Goal: Transaction & Acquisition: Purchase product/service

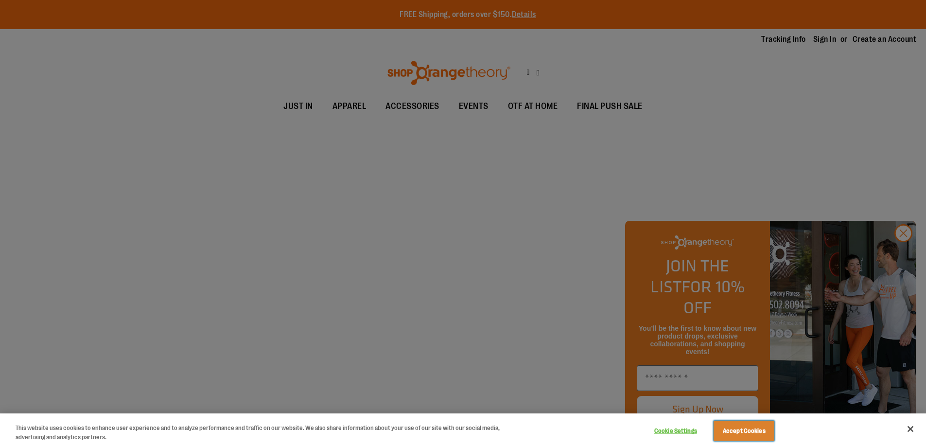
click at [744, 430] on button "Accept Cookies" at bounding box center [743, 430] width 61 height 20
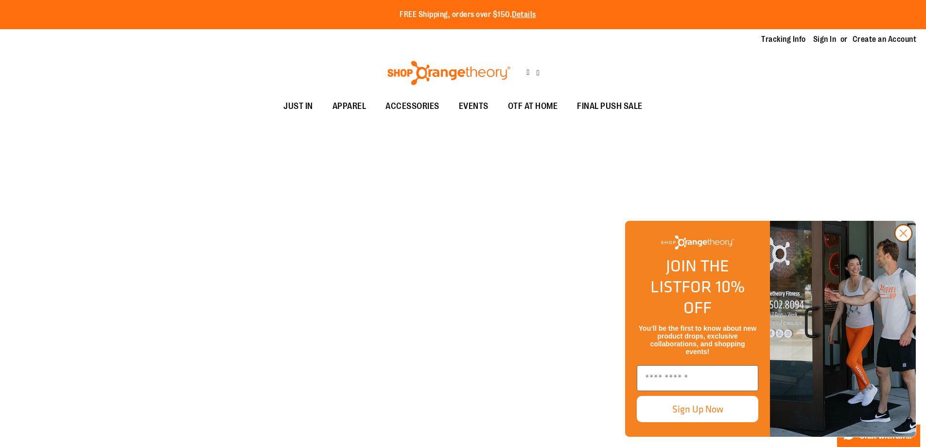
click at [903, 237] on icon "Close dialog" at bounding box center [903, 233] width 7 height 7
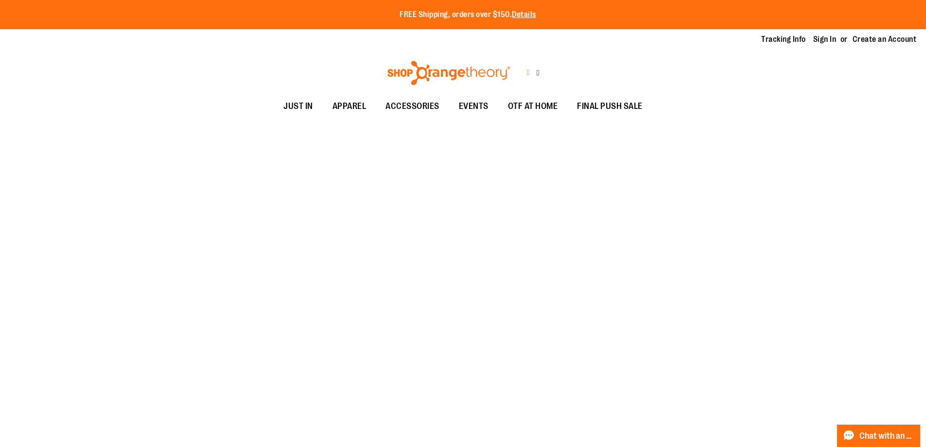
click at [526, 67] on icon at bounding box center [527, 72] width 3 height 11
type input "**********"
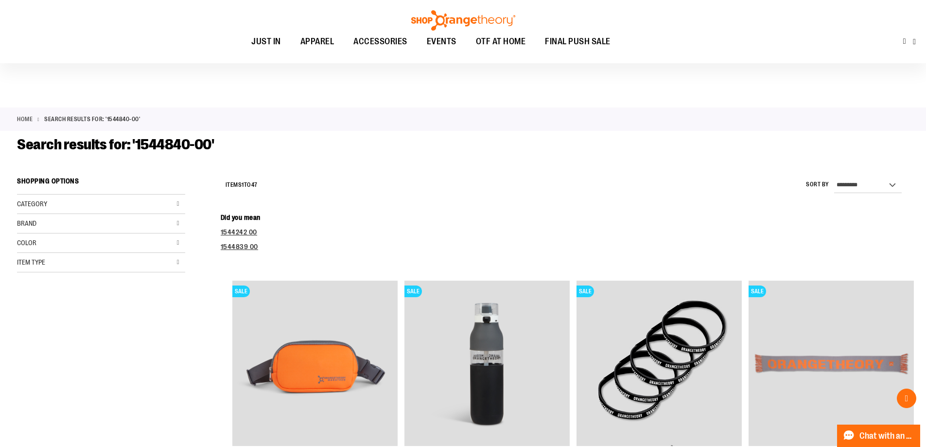
scroll to position [1932, 0]
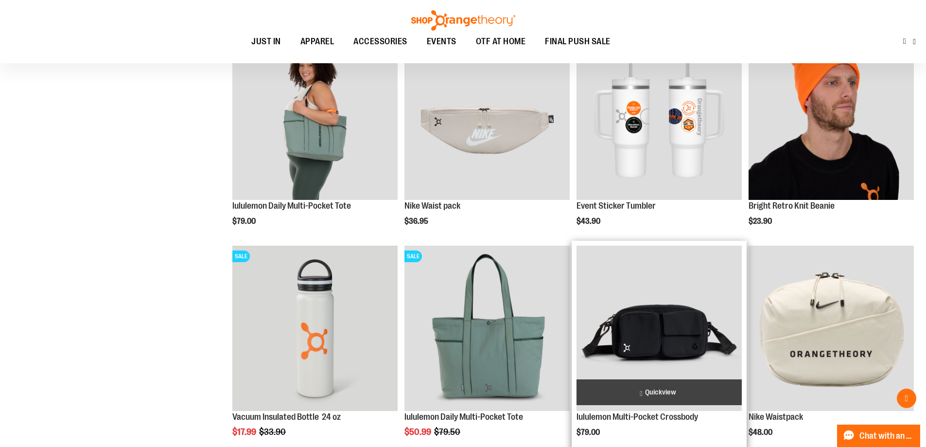
click at [654, 323] on img "product" at bounding box center [658, 327] width 165 height 165
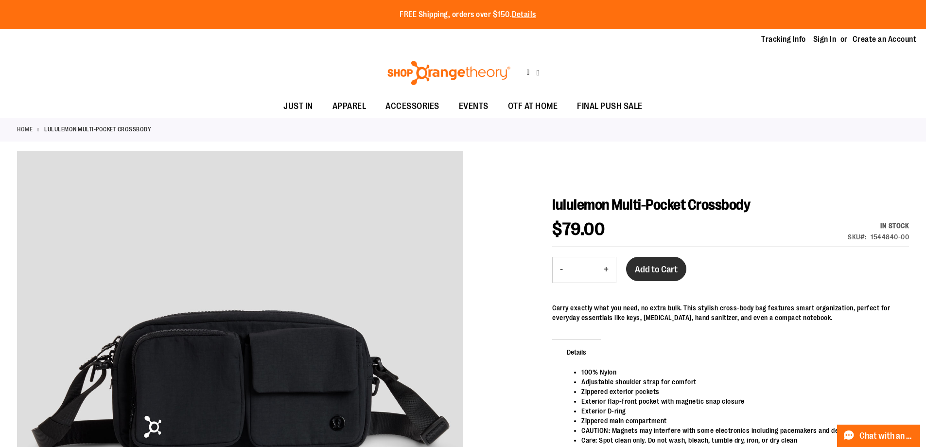
click at [656, 264] on span "Add to Cart" at bounding box center [656, 269] width 43 height 11
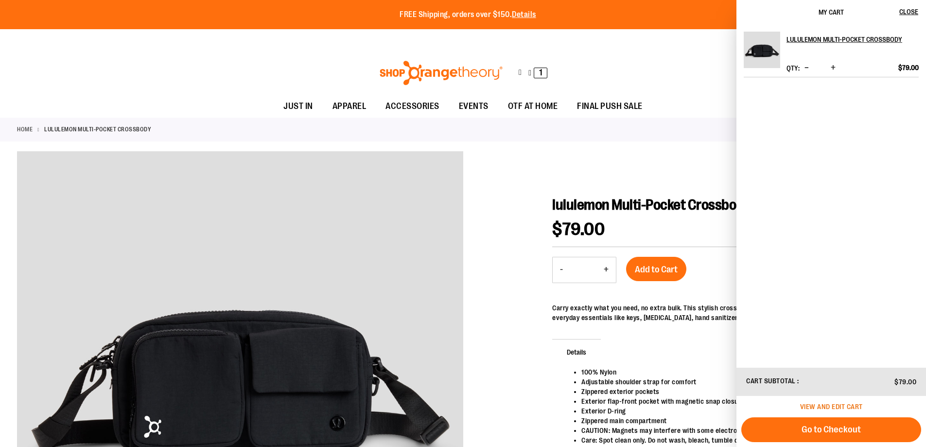
click at [831, 406] on span "View and edit cart" at bounding box center [831, 406] width 63 height 8
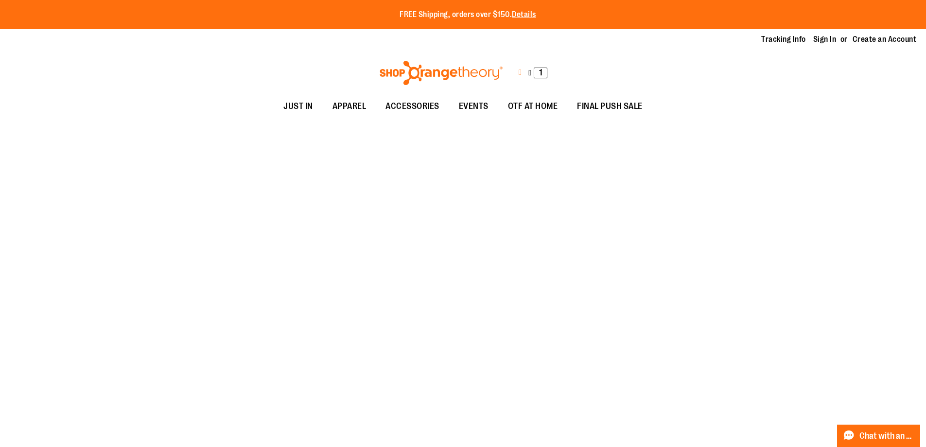
click at [519, 67] on icon at bounding box center [520, 72] width 3 height 11
type input "*******"
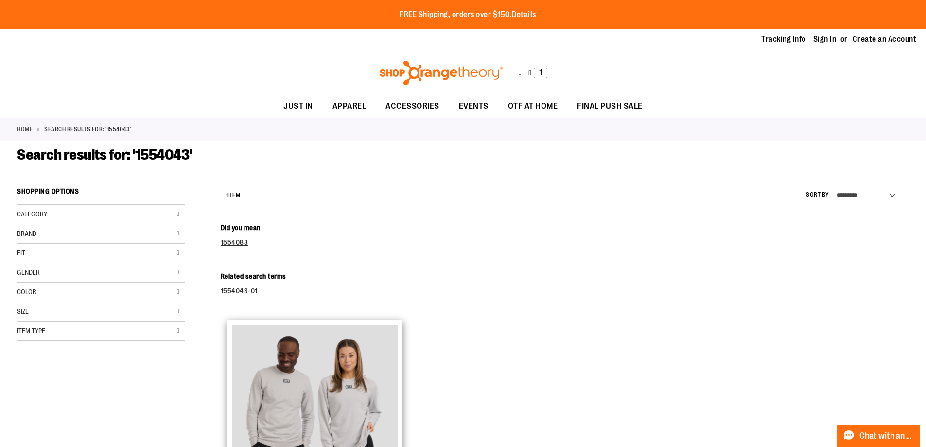
click at [310, 381] on img "product" at bounding box center [314, 407] width 165 height 165
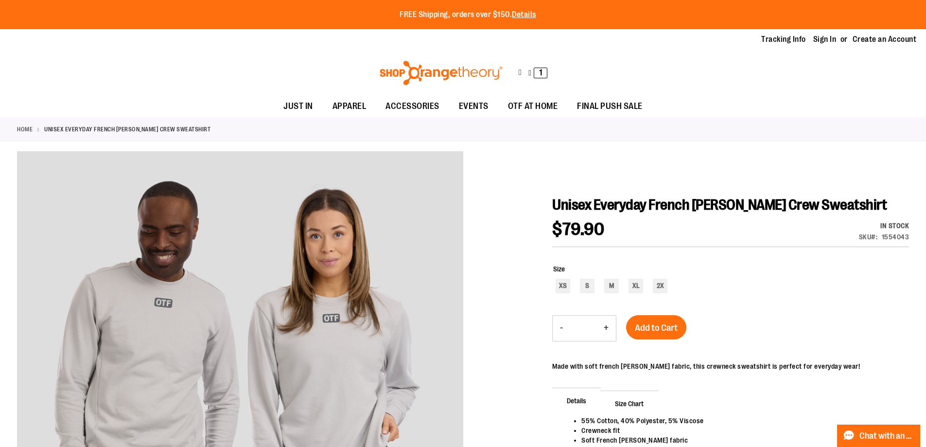
click at [606, 317] on button "+" at bounding box center [605, 327] width 19 height 25
type input "*"
click at [611, 278] on div "M" at bounding box center [611, 285] width 15 height 15
type input "***"
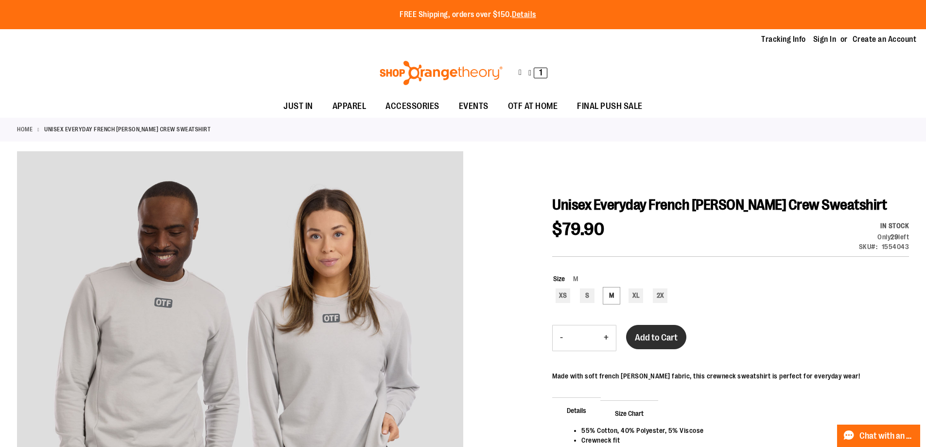
click at [656, 332] on span "Add to Cart" at bounding box center [656, 337] width 43 height 11
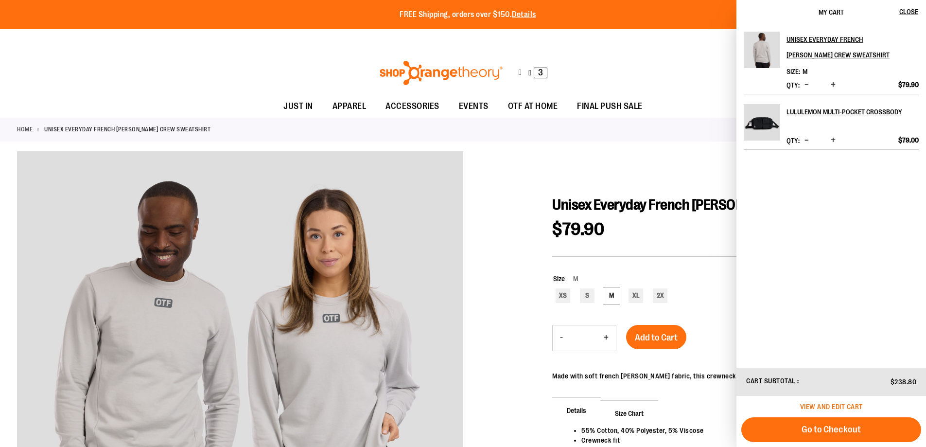
click at [831, 406] on span "View and edit cart" at bounding box center [831, 406] width 63 height 8
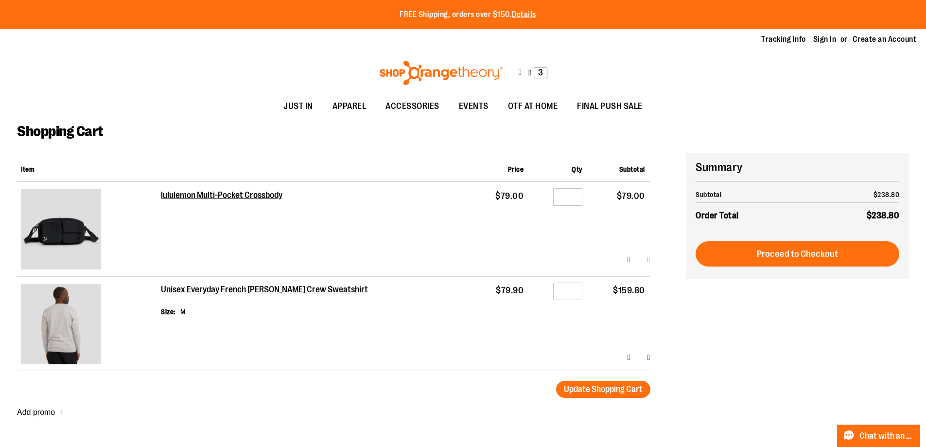
click at [647, 254] on link "Remove item" at bounding box center [648, 259] width 3 height 10
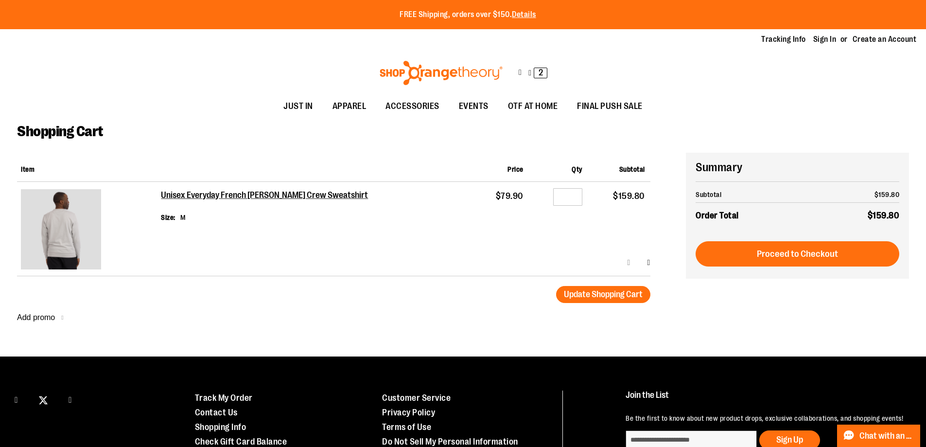
click at [627, 257] on link "Edit" at bounding box center [628, 262] width 3 height 10
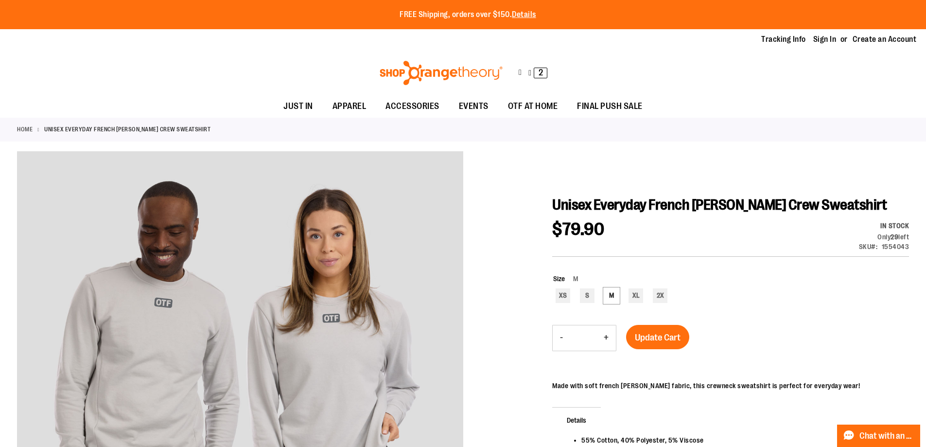
click at [606, 327] on button "+" at bounding box center [605, 337] width 19 height 25
type input "*"
click at [658, 332] on span "Update Cart" at bounding box center [658, 337] width 46 height 11
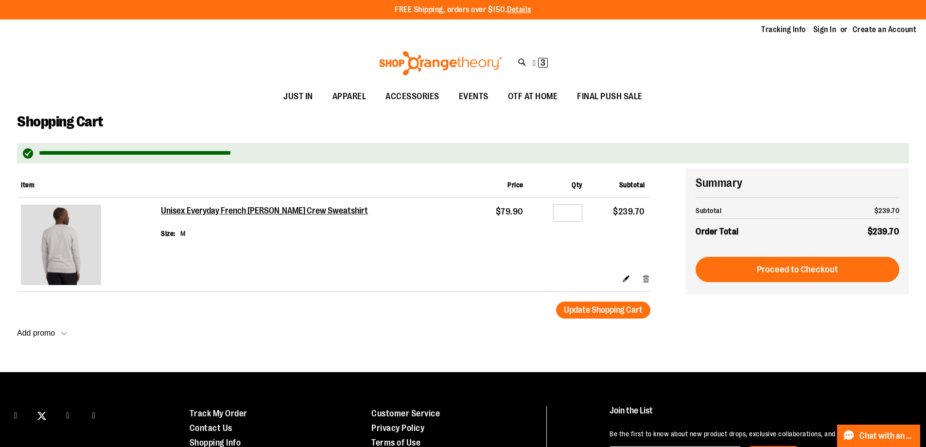
click at [646, 278] on link "Remove item" at bounding box center [646, 278] width 8 height 10
